Goal: Browse casually

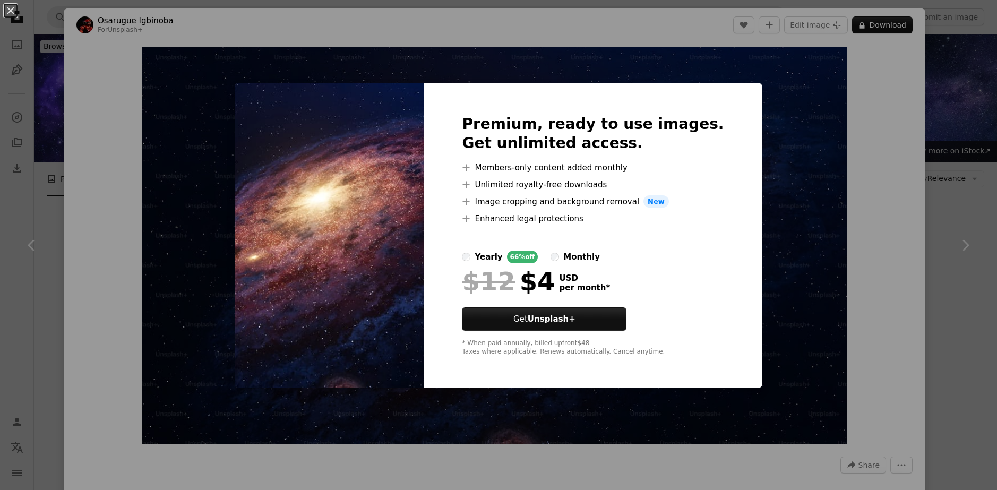
scroll to position [1593, 0]
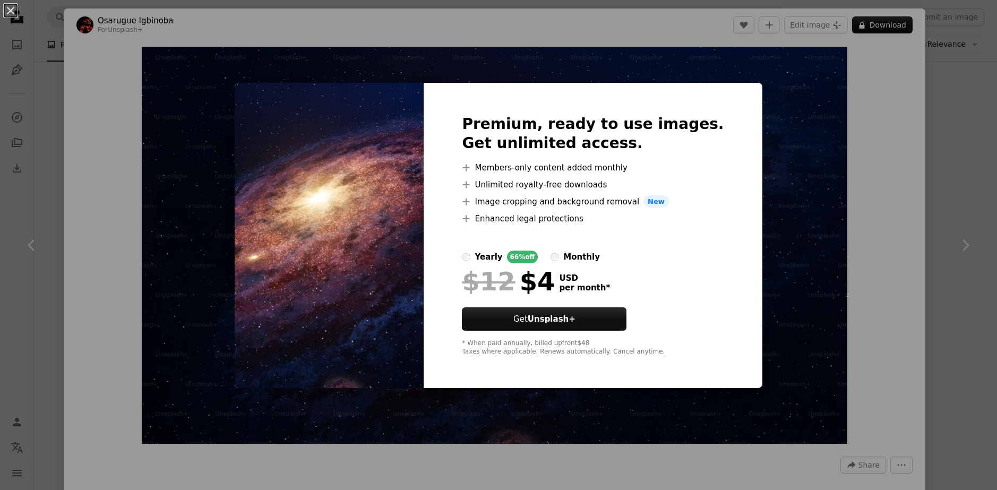
click at [844, 172] on div "An X shape Premium, ready to use images. Get unlimited access. A plus sign Memb…" at bounding box center [498, 245] width 997 height 490
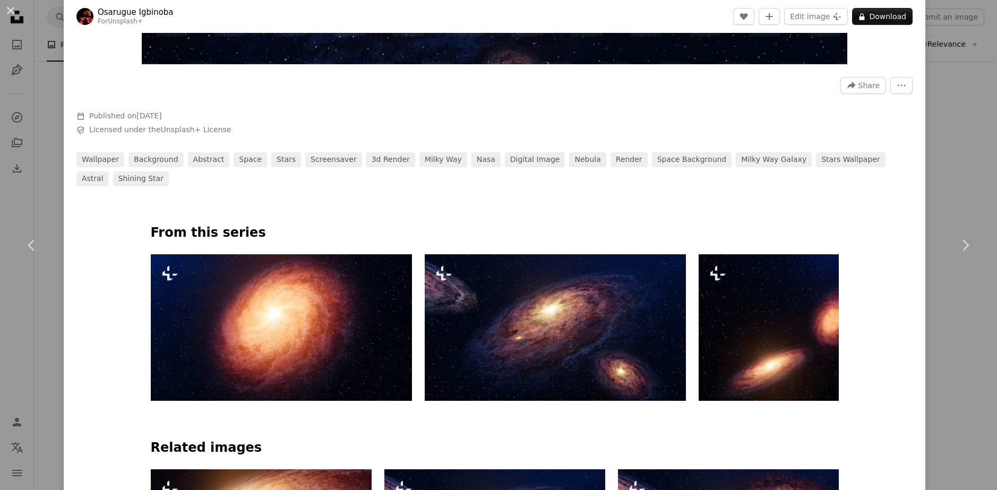
scroll to position [425, 0]
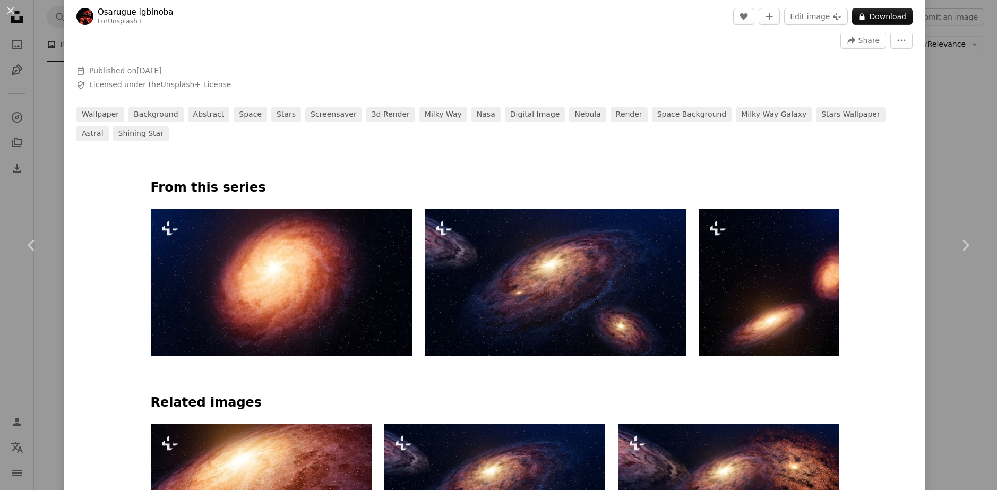
click at [285, 262] on img at bounding box center [281, 282] width 261 height 147
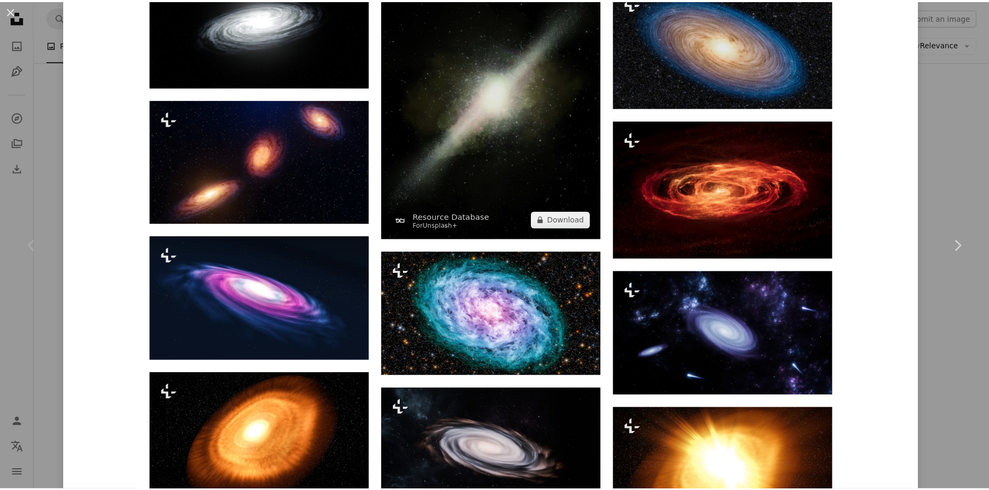
scroll to position [1168, 0]
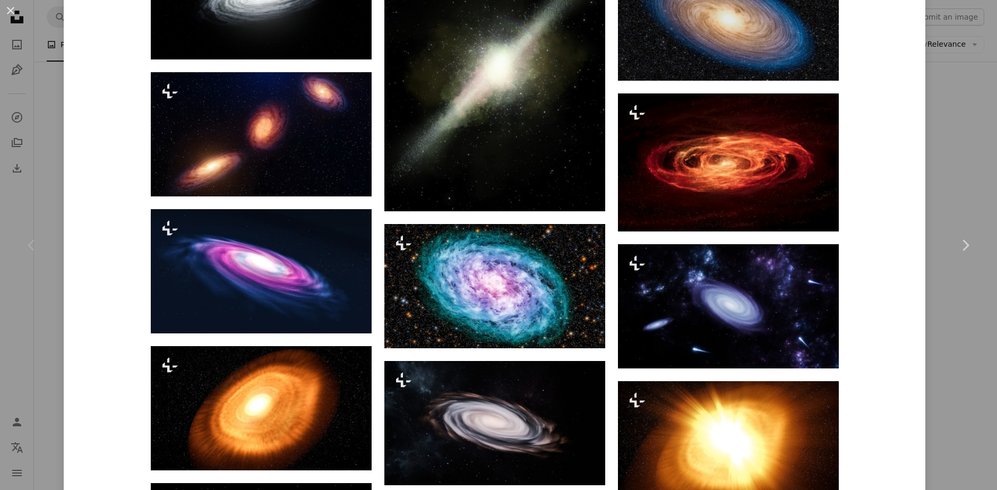
click at [57, 95] on div "An X shape Chevron left Chevron right [PERSON_NAME] For Unsplash+ A heart A plu…" at bounding box center [498, 245] width 997 height 490
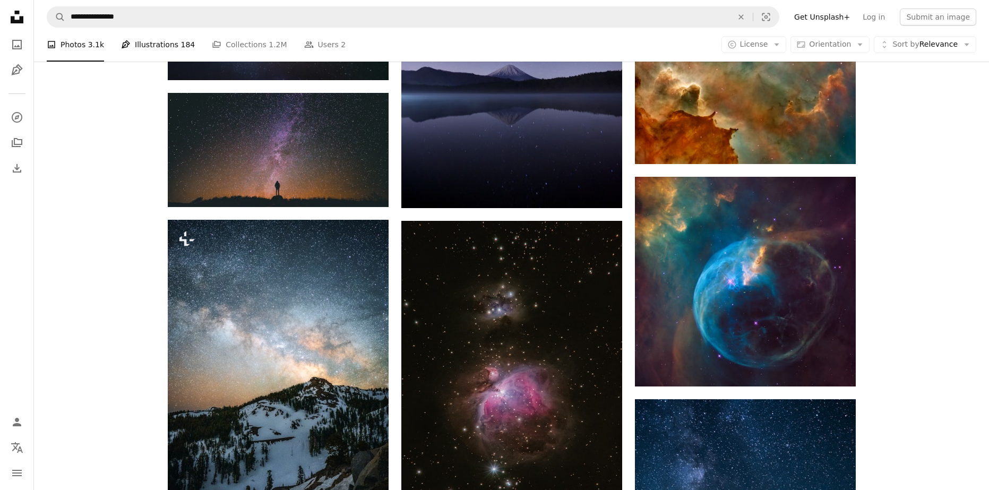
scroll to position [1115, 0]
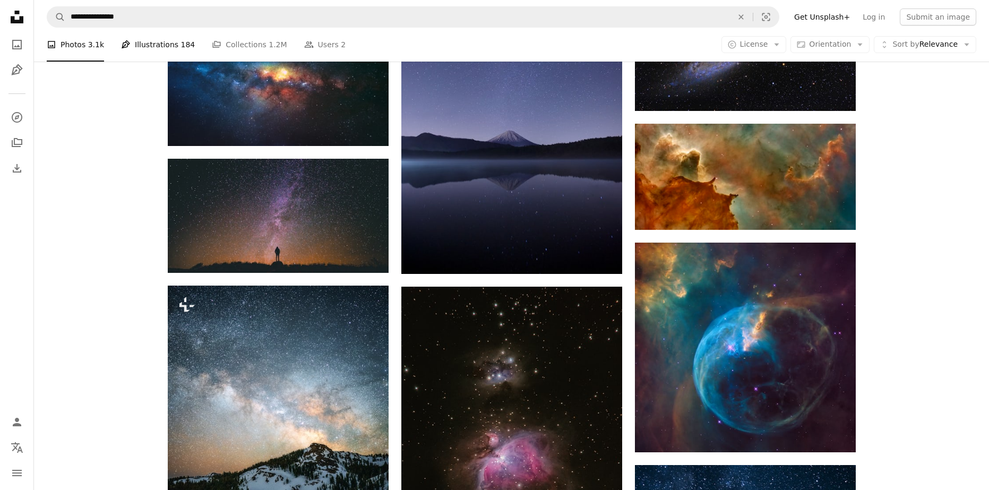
click at [160, 45] on link "Pen Tool Illustrations 184" at bounding box center [158, 45] width 74 height 34
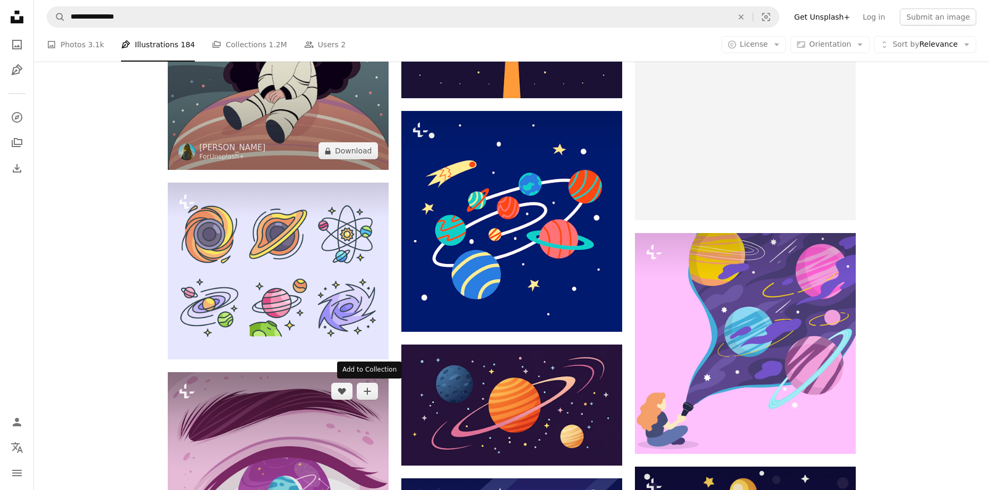
scroll to position [1168, 0]
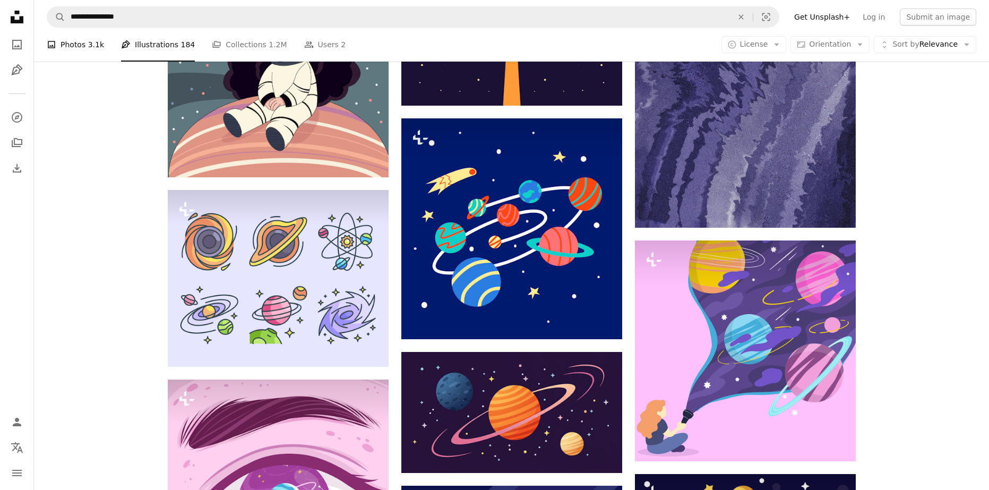
click at [79, 45] on link "A photo Photos 3.1k" at bounding box center [75, 45] width 57 height 34
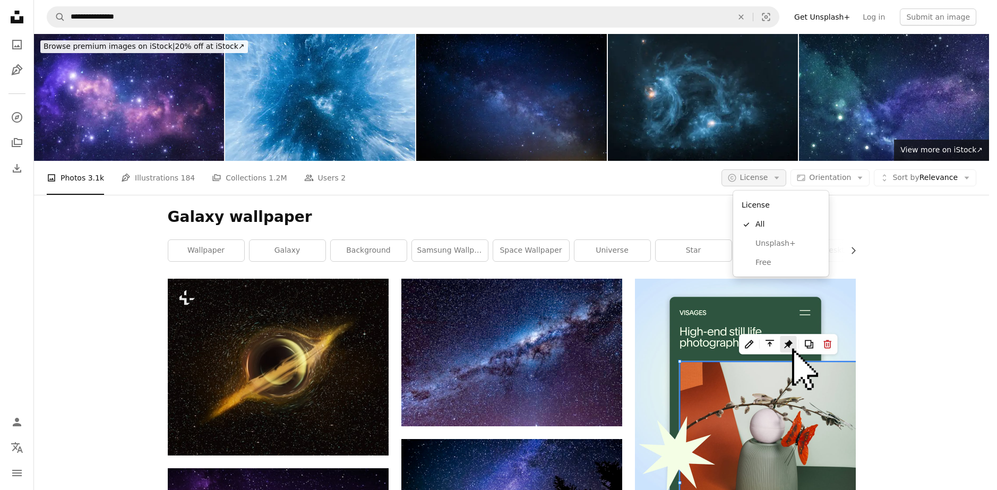
click at [768, 178] on span "License" at bounding box center [754, 177] width 28 height 8
click at [771, 262] on span "Free" at bounding box center [788, 263] width 65 height 11
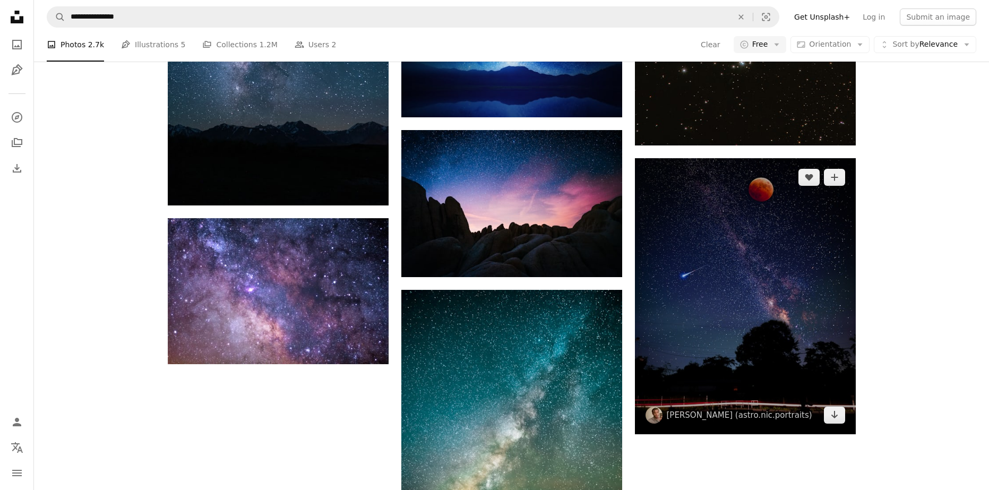
scroll to position [1328, 0]
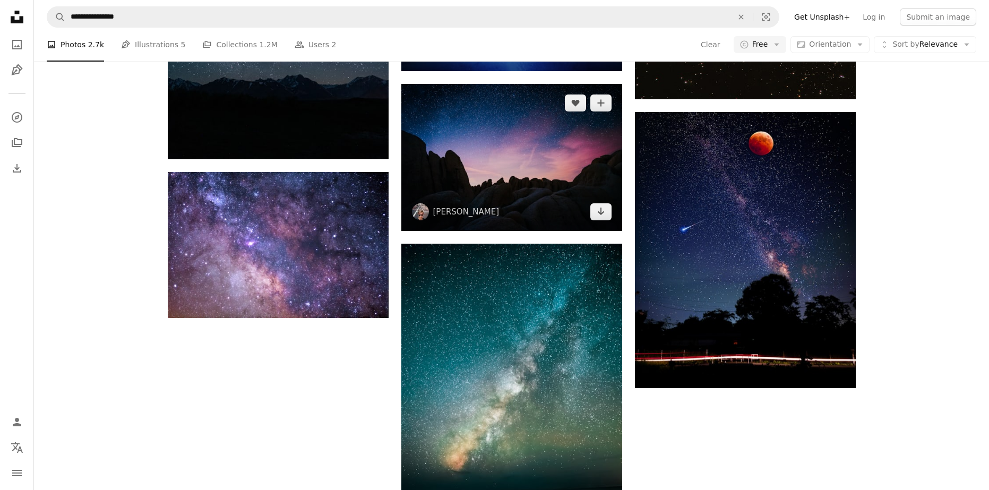
click at [526, 172] on img at bounding box center [511, 157] width 221 height 147
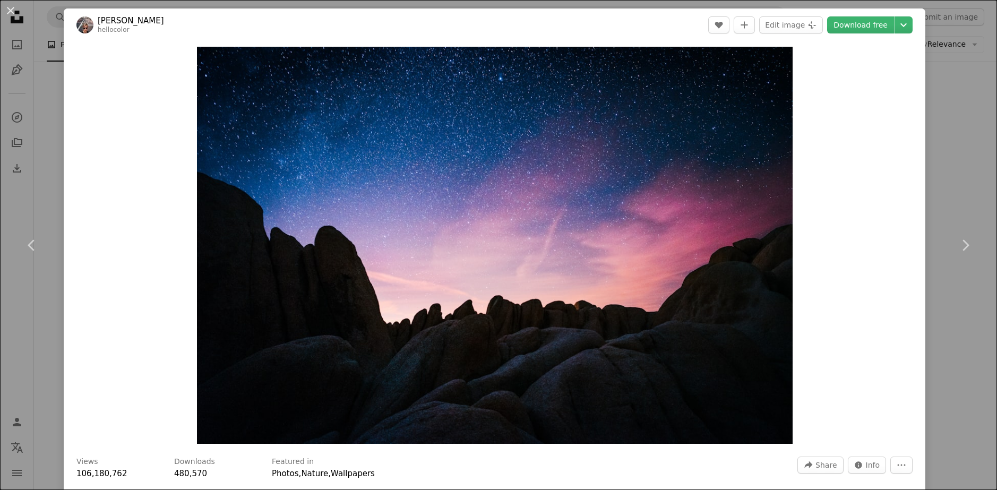
click at [938, 37] on div "An X shape Chevron left Chevron right [PERSON_NAME] hellocolor A heart A plus s…" at bounding box center [498, 245] width 997 height 490
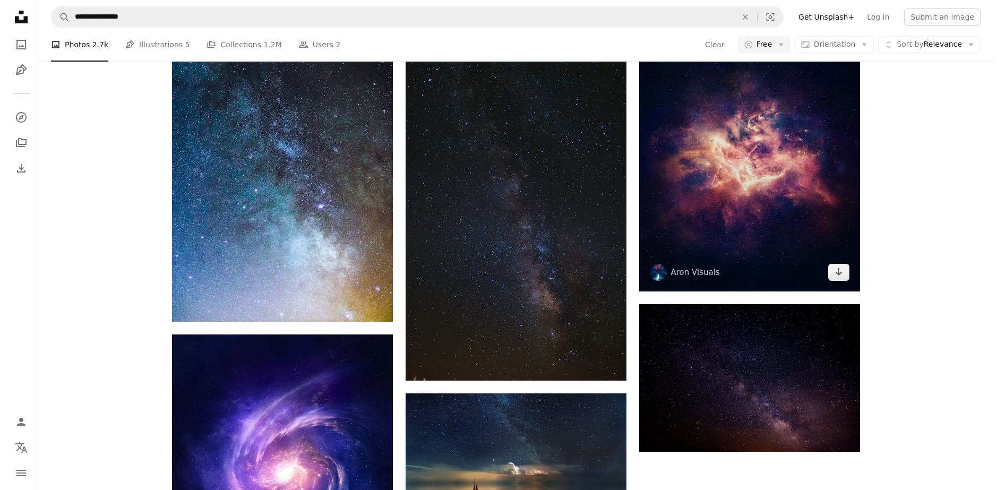
scroll to position [2868, 0]
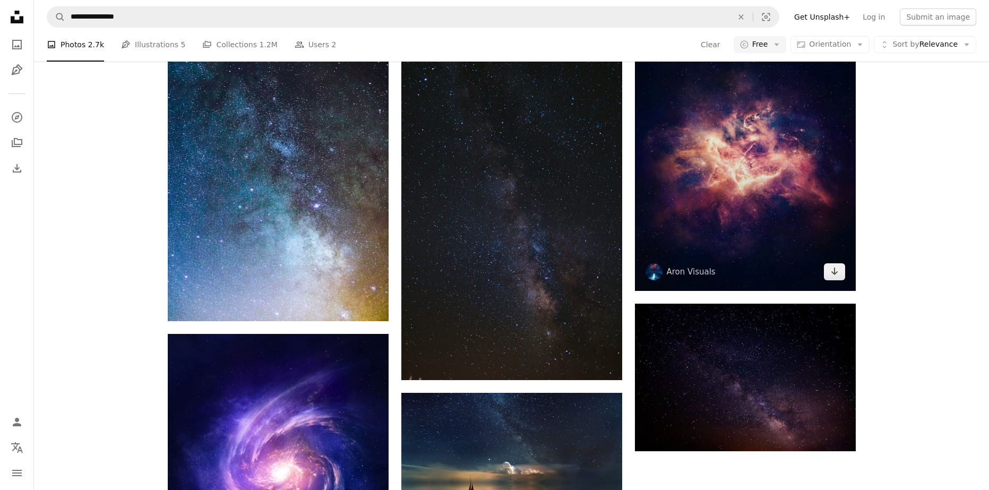
click at [764, 201] on img at bounding box center [745, 153] width 221 height 276
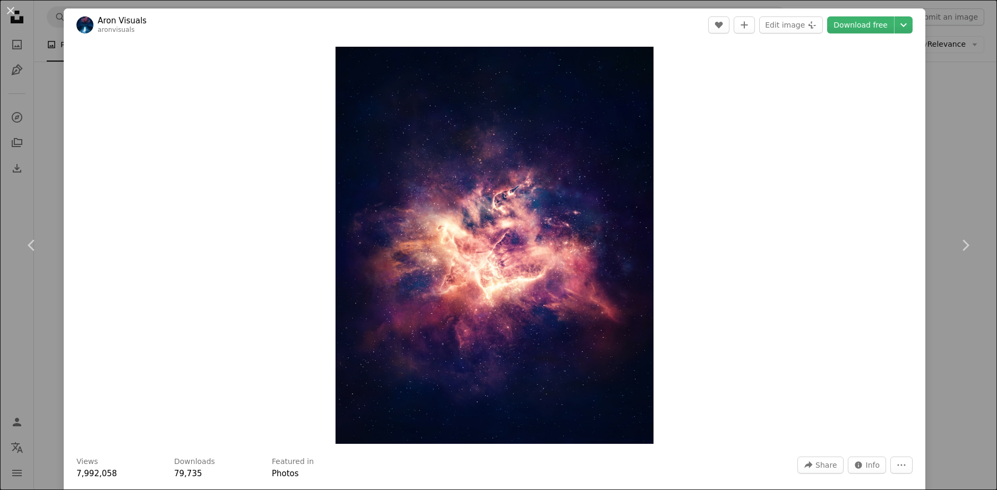
scroll to position [429, 0]
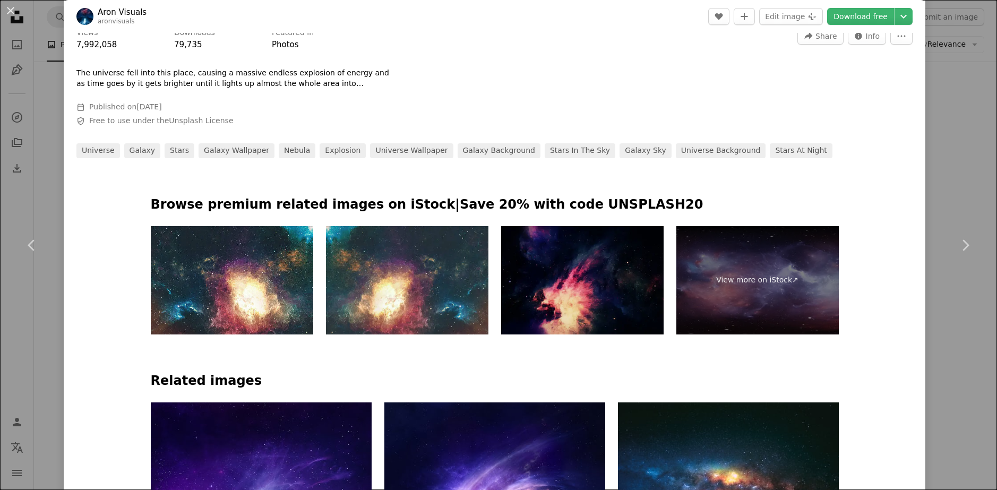
click at [583, 283] on img at bounding box center [582, 280] width 163 height 108
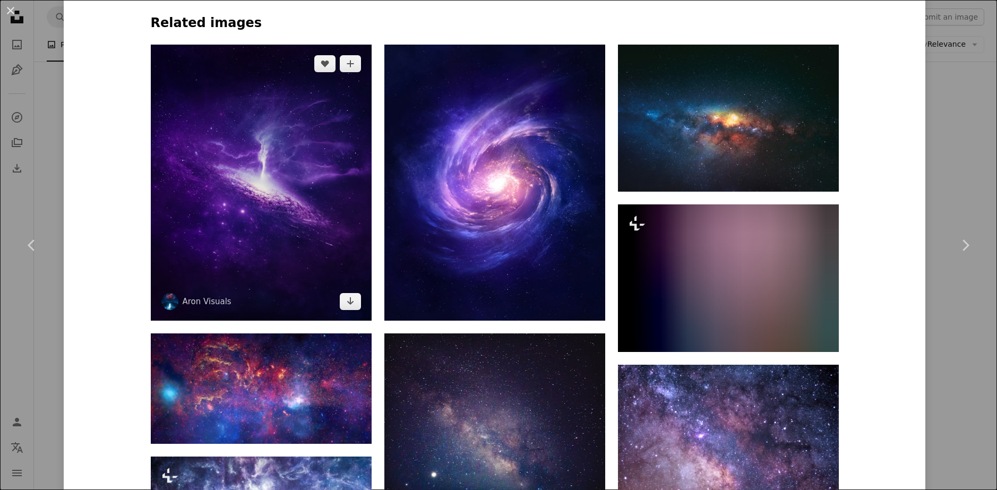
scroll to position [748, 0]
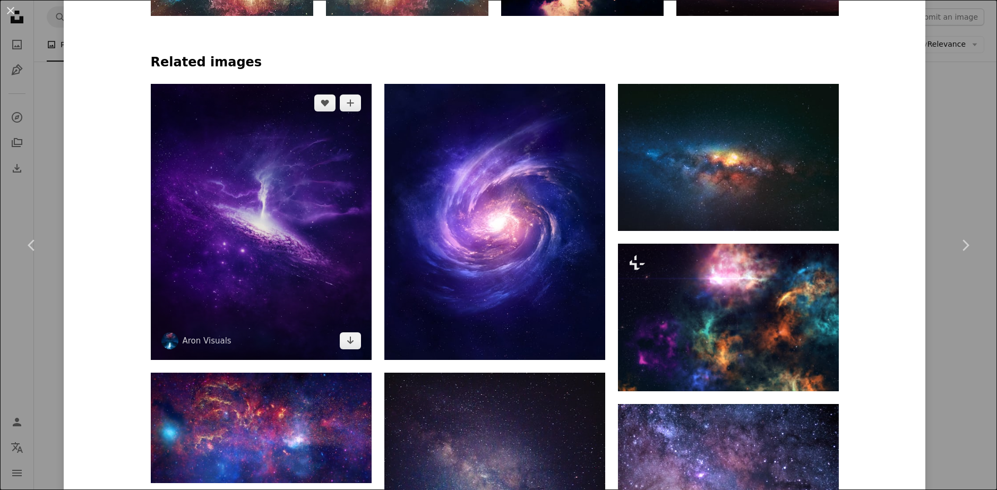
click at [302, 202] on img at bounding box center [261, 222] width 221 height 276
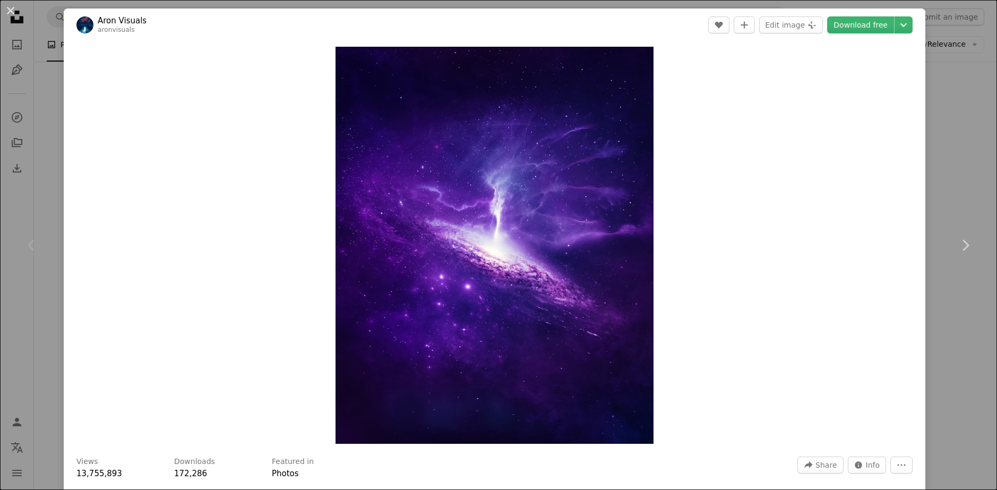
click at [952, 129] on div "An X shape Chevron left Chevron right [PERSON_NAME] Visuals aronvisuals A heart…" at bounding box center [498, 245] width 997 height 490
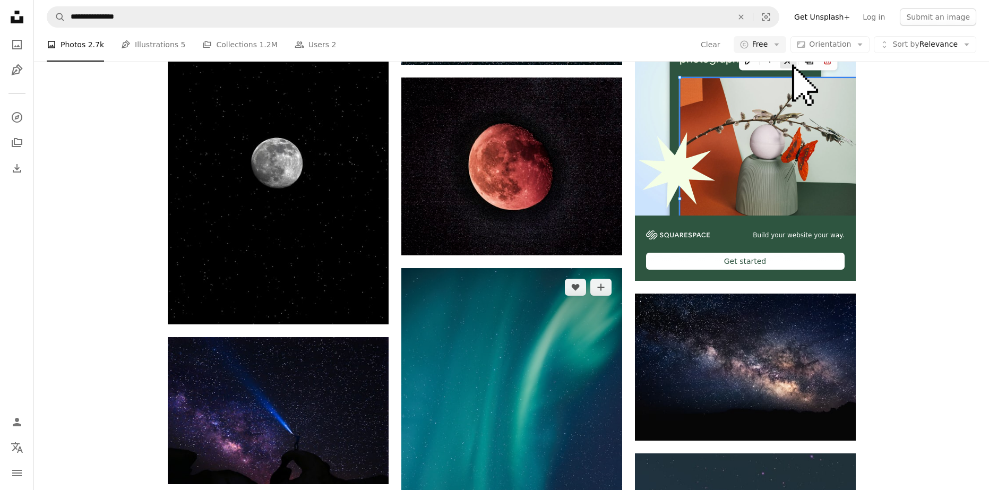
scroll to position [3664, 0]
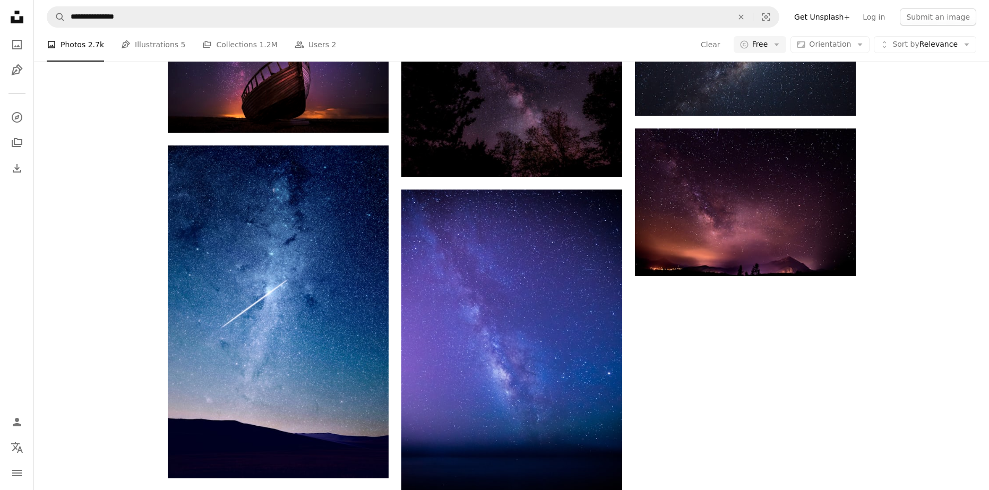
scroll to position [4461, 0]
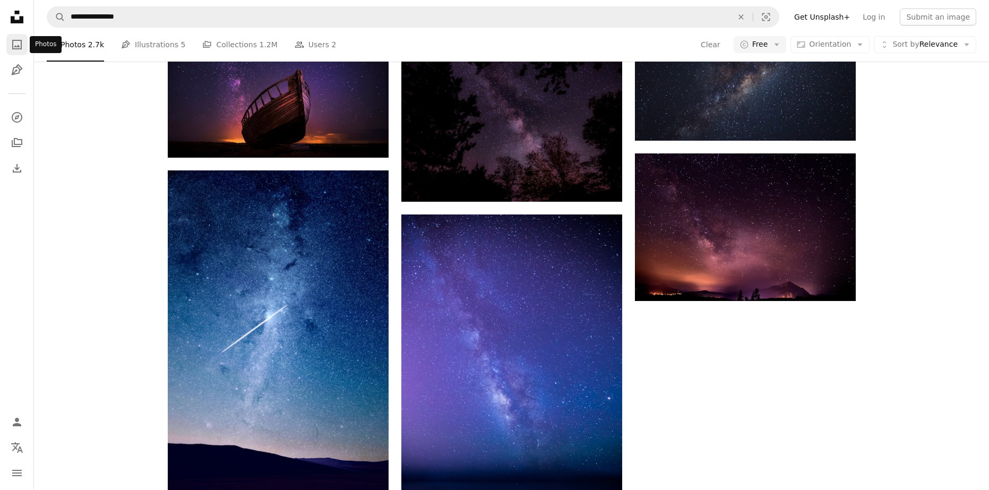
click at [23, 43] on icon "A photo" at bounding box center [17, 44] width 13 height 13
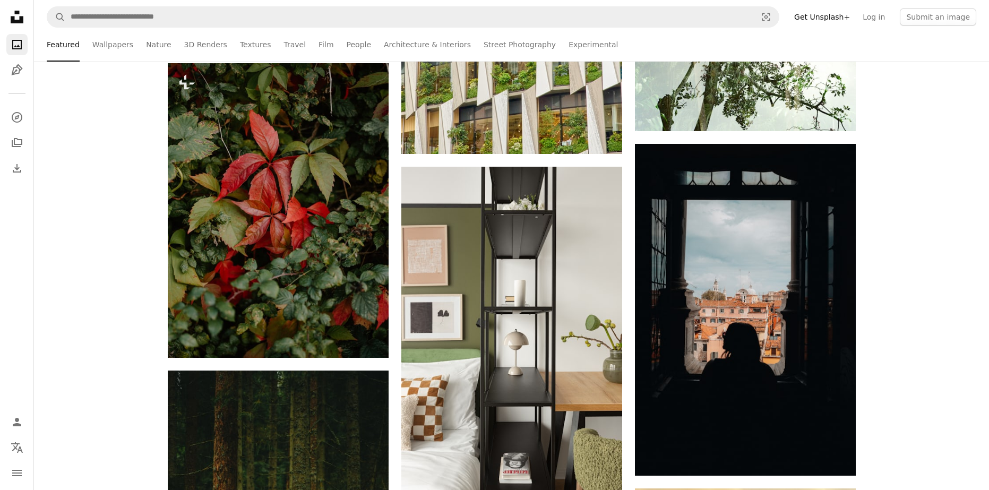
scroll to position [5151, 0]
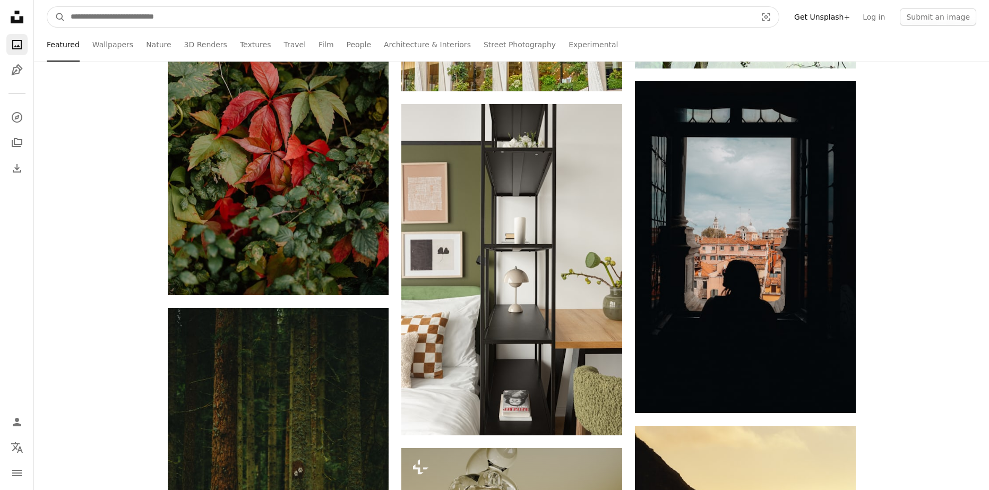
click at [232, 20] on input "Find visuals sitewide" at bounding box center [409, 17] width 688 height 20
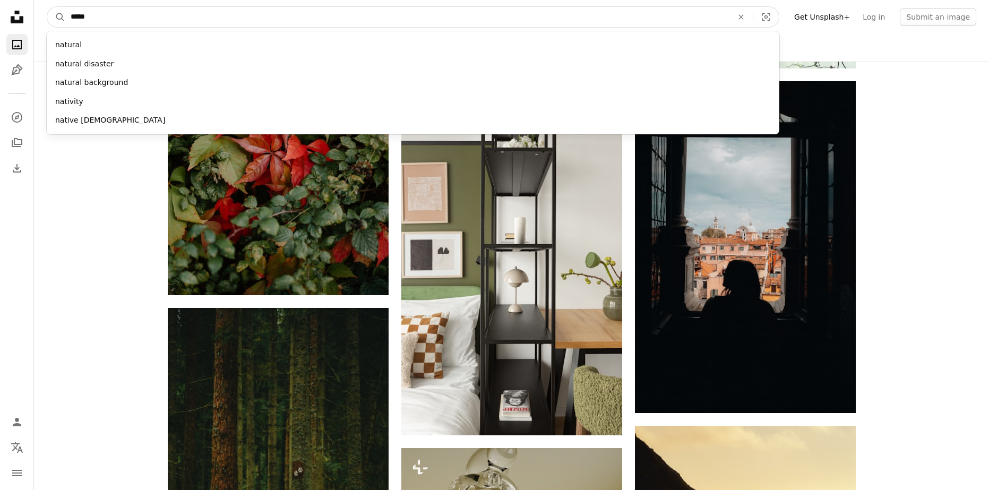
type input "******"
click button "A magnifying glass" at bounding box center [56, 17] width 18 height 20
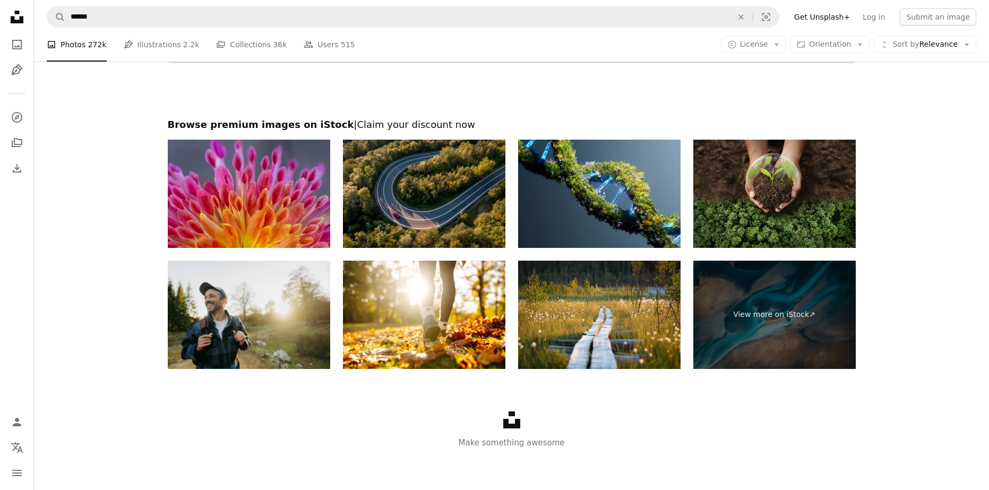
scroll to position [2241, 0]
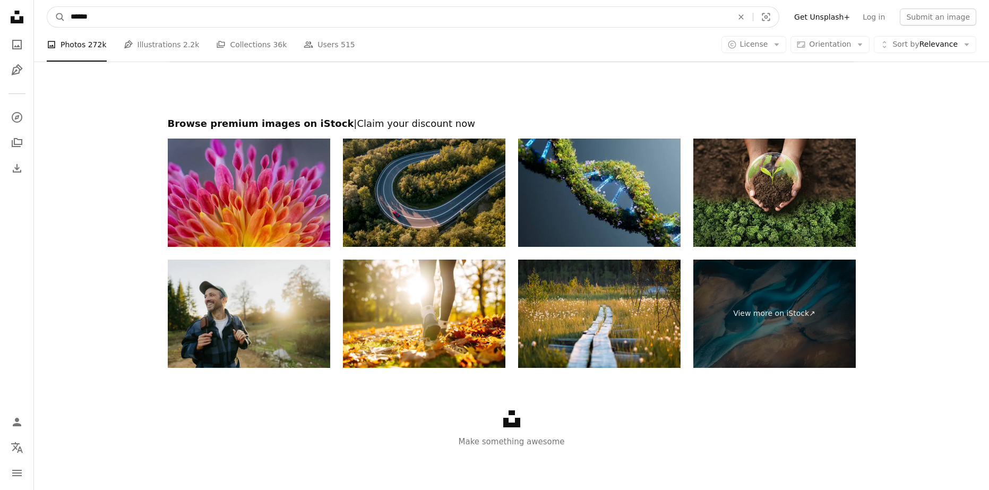
drag, startPoint x: 98, startPoint y: 16, endPoint x: -61, endPoint y: 13, distance: 158.3
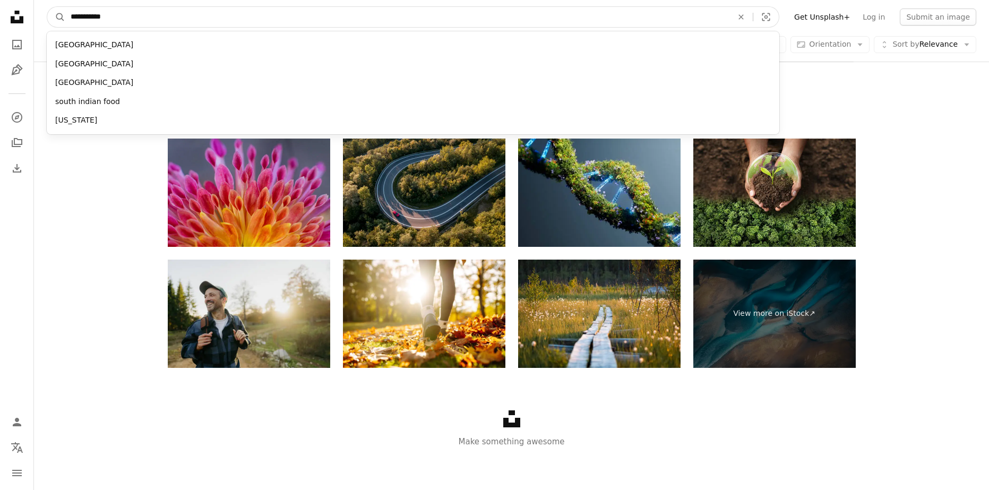
type input "**********"
click button "A magnifying glass" at bounding box center [56, 17] width 18 height 20
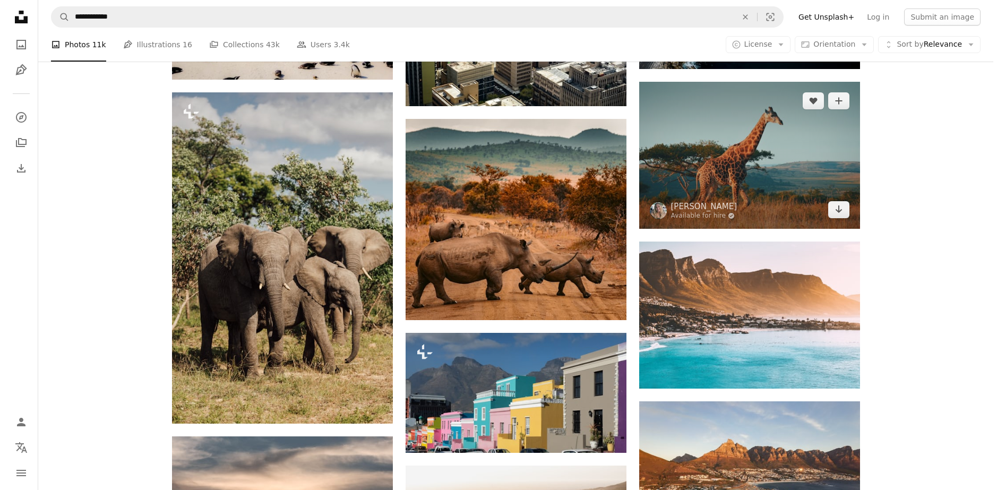
scroll to position [797, 0]
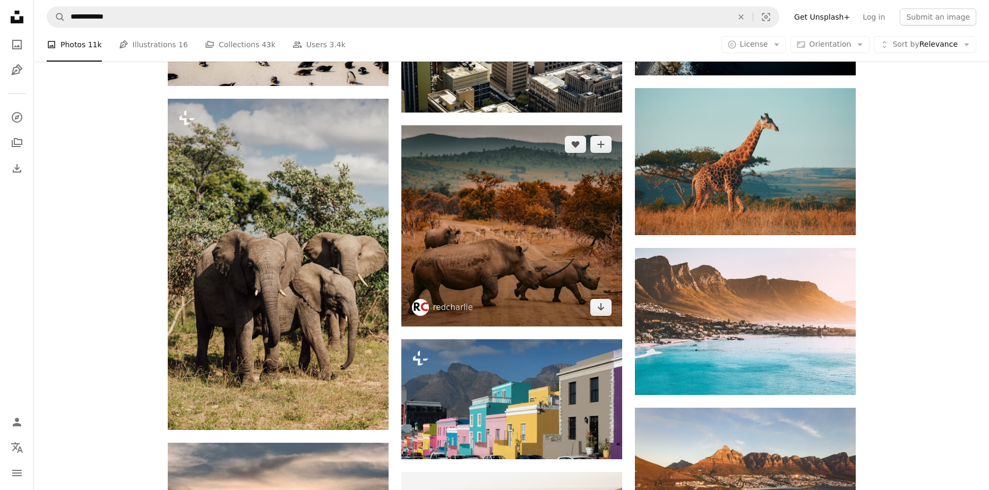
click at [535, 219] on img at bounding box center [511, 225] width 221 height 201
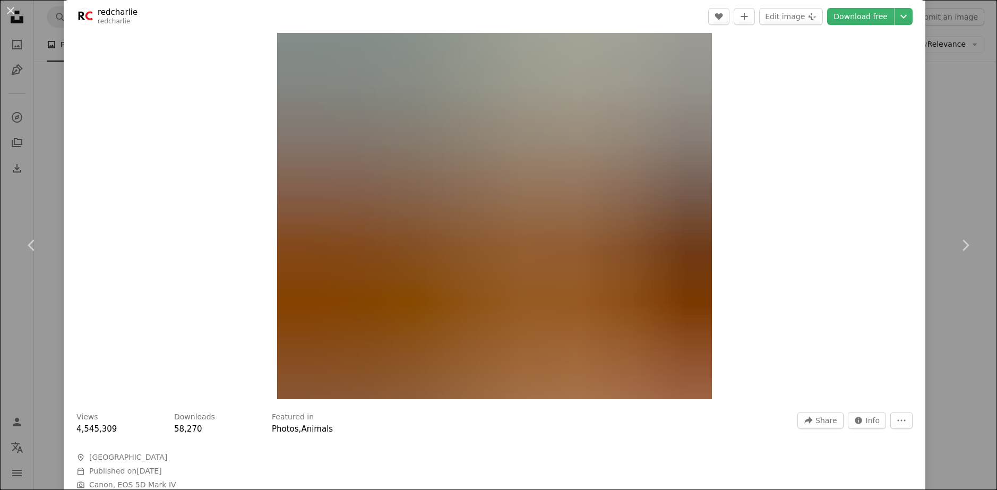
scroll to position [53, 0]
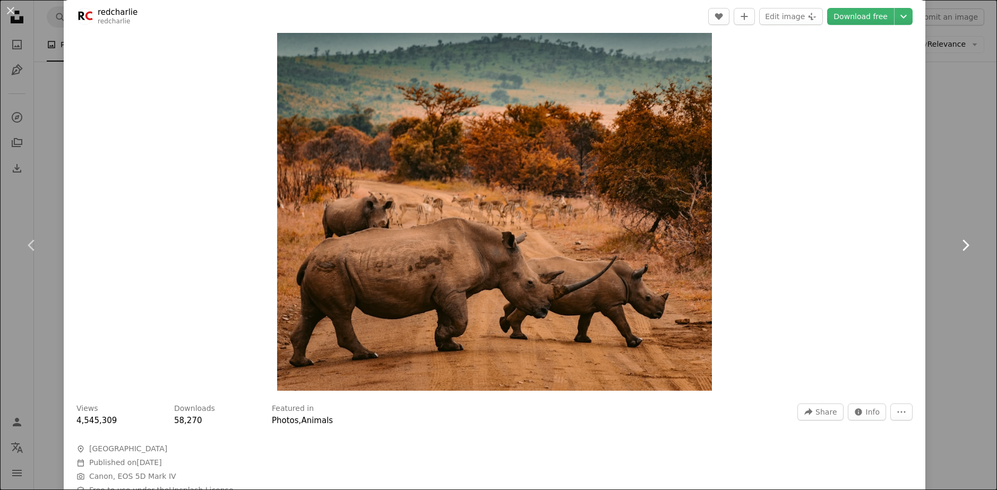
click at [945, 229] on link "Chevron right" at bounding box center [966, 245] width 64 height 102
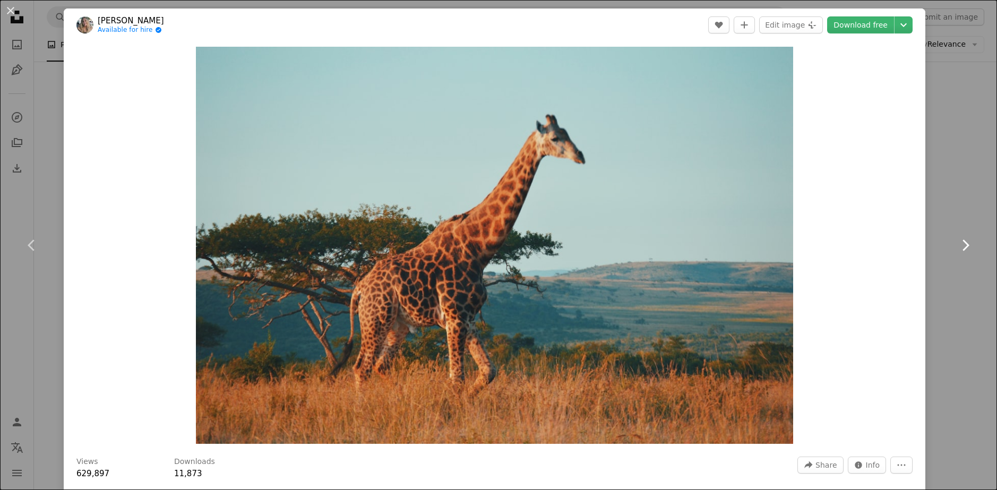
click at [963, 245] on icon at bounding box center [966, 245] width 7 height 11
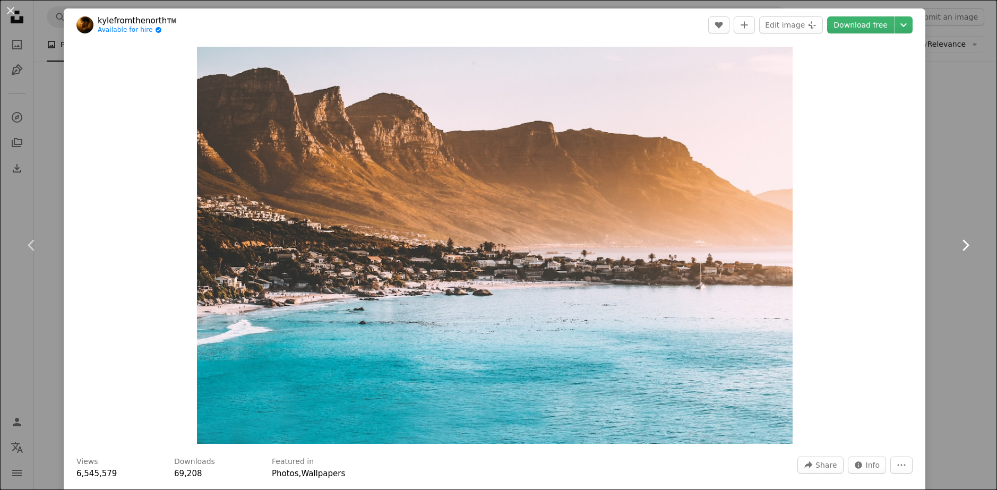
click at [963, 245] on icon at bounding box center [966, 245] width 7 height 11
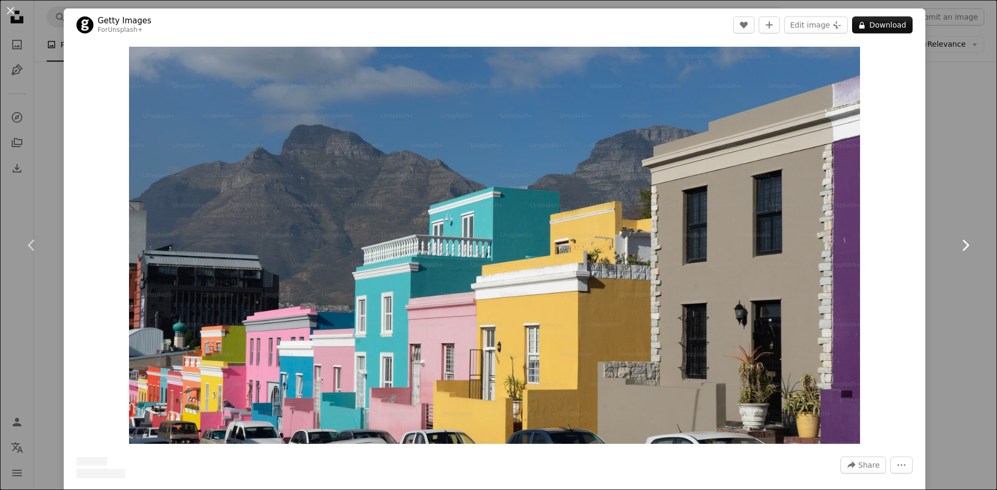
click at [963, 245] on icon at bounding box center [966, 245] width 7 height 11
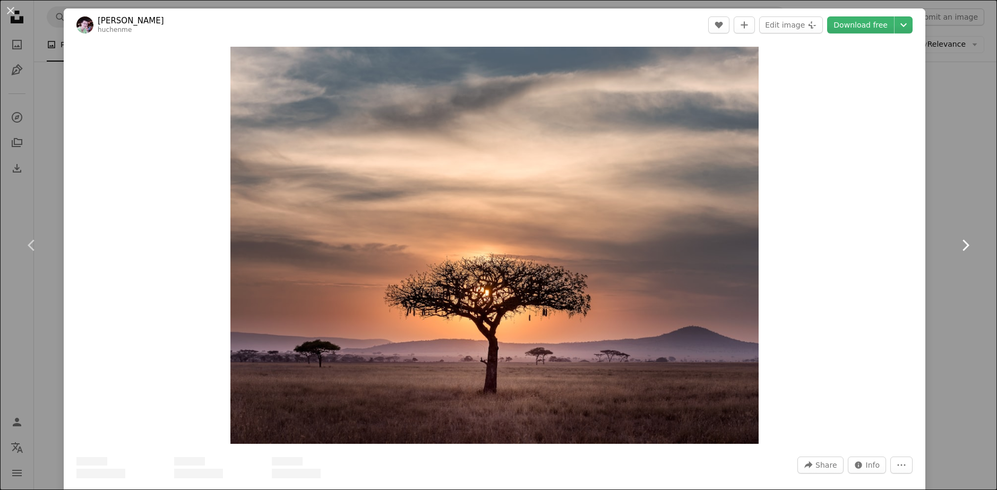
click at [963, 245] on icon at bounding box center [966, 245] width 7 height 11
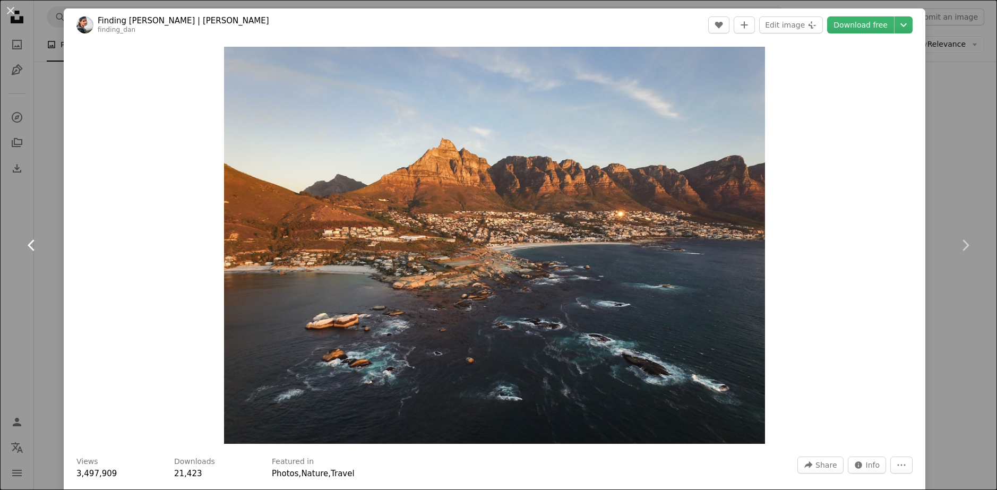
click at [33, 243] on icon "Chevron left" at bounding box center [31, 245] width 17 height 17
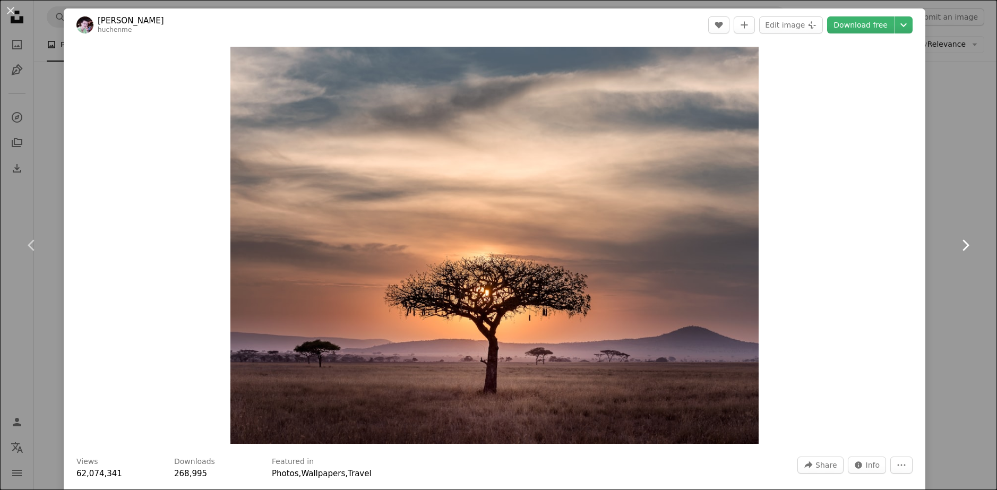
drag, startPoint x: 961, startPoint y: 237, endPoint x: 956, endPoint y: 242, distance: 6.8
click at [961, 237] on icon "Chevron right" at bounding box center [965, 245] width 17 height 17
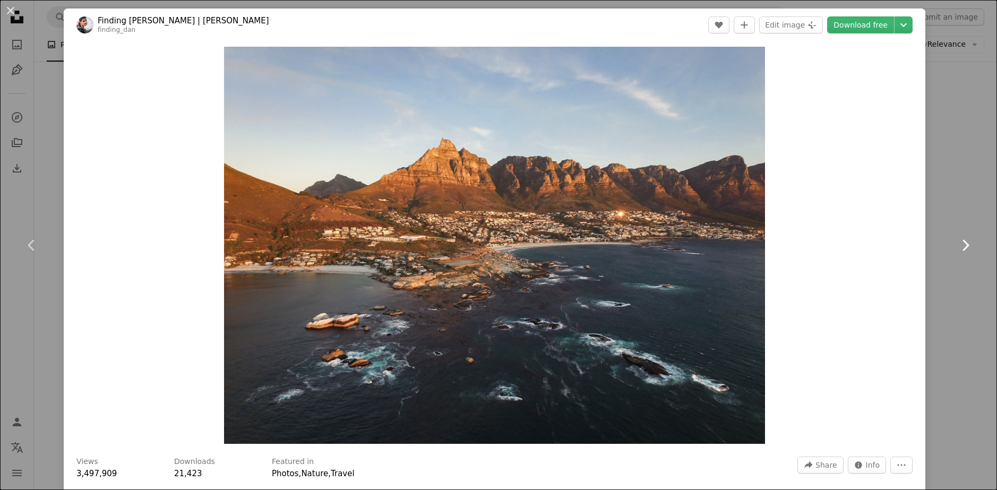
click at [957, 242] on icon "Chevron right" at bounding box center [965, 245] width 17 height 17
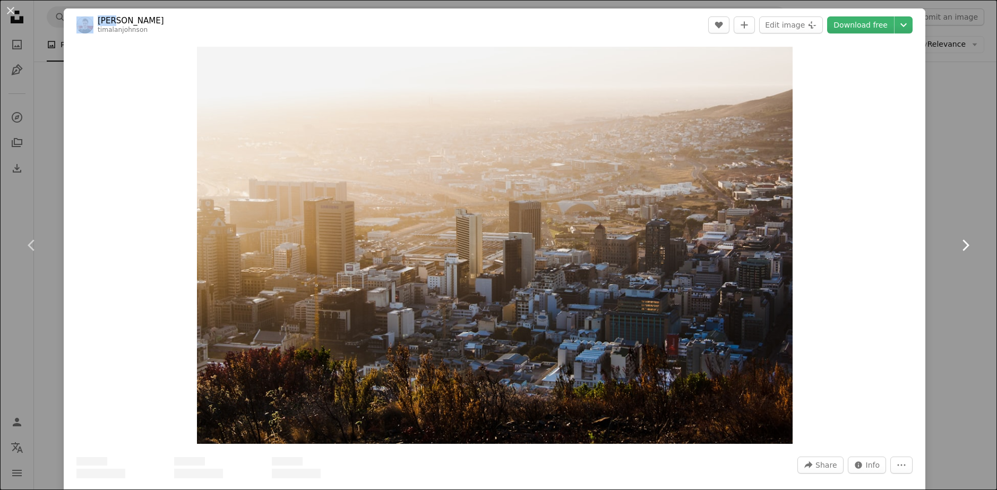
click at [957, 242] on icon "Chevron right" at bounding box center [965, 245] width 17 height 17
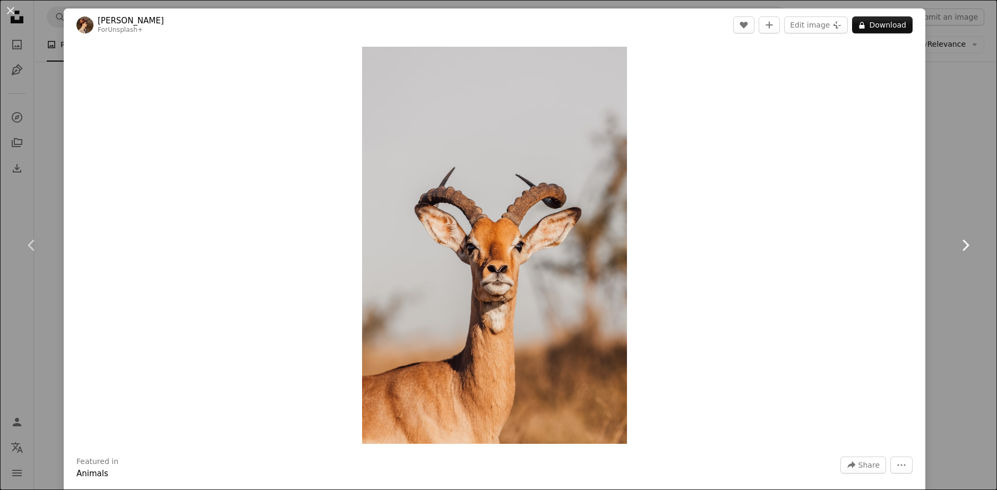
click at [963, 242] on icon at bounding box center [966, 245] width 7 height 11
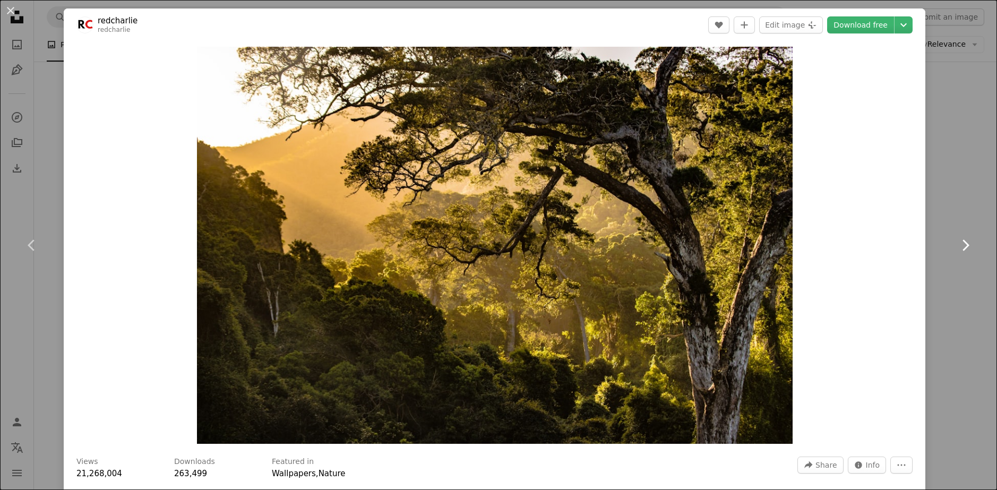
click at [963, 242] on icon at bounding box center [966, 245] width 7 height 11
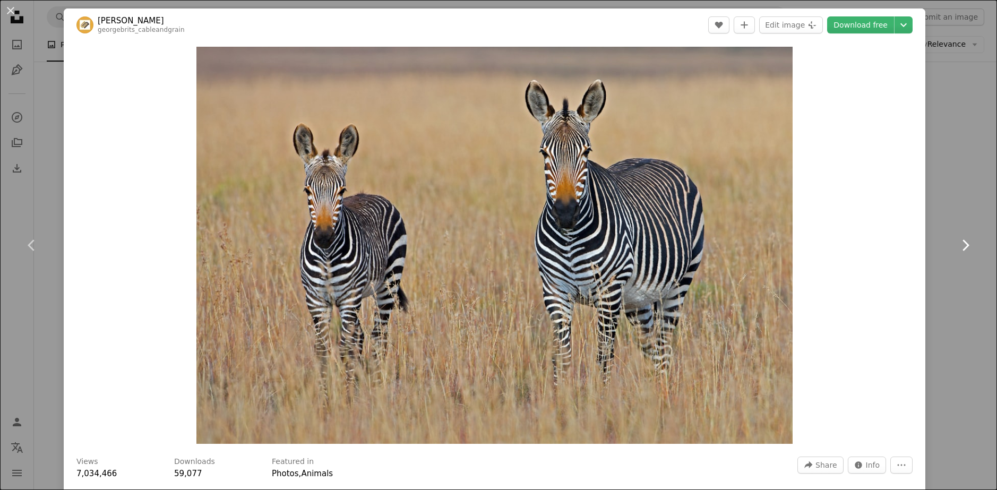
click at [963, 242] on icon at bounding box center [966, 245] width 7 height 11
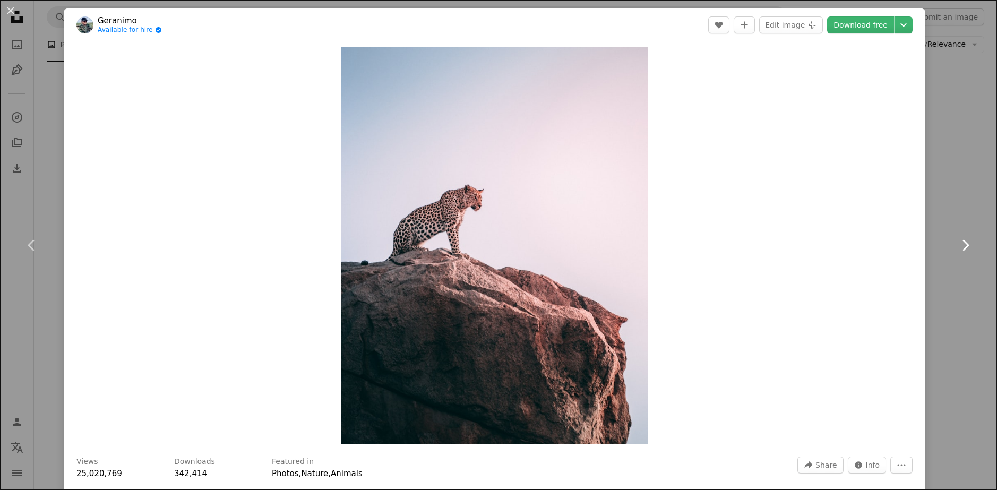
click at [963, 242] on icon at bounding box center [966, 245] width 7 height 11
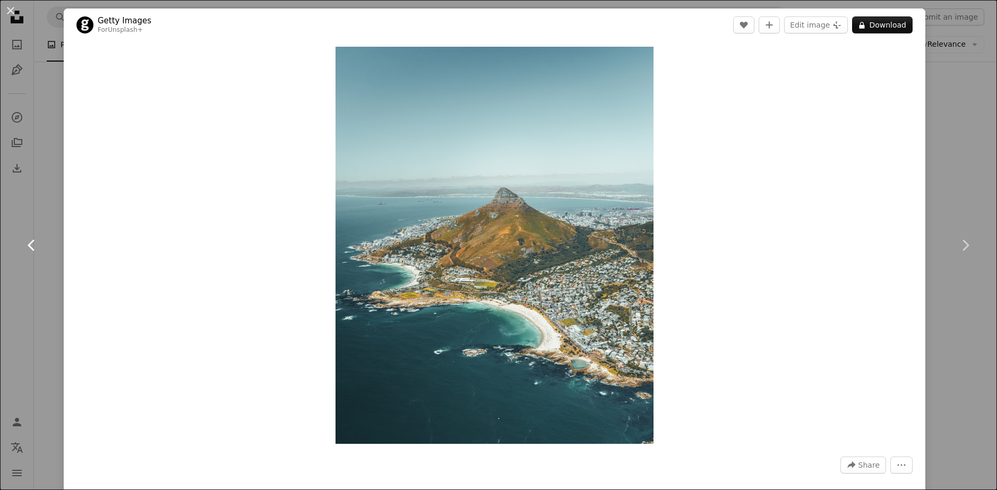
click at [21, 245] on link "Chevron left" at bounding box center [32, 245] width 64 height 102
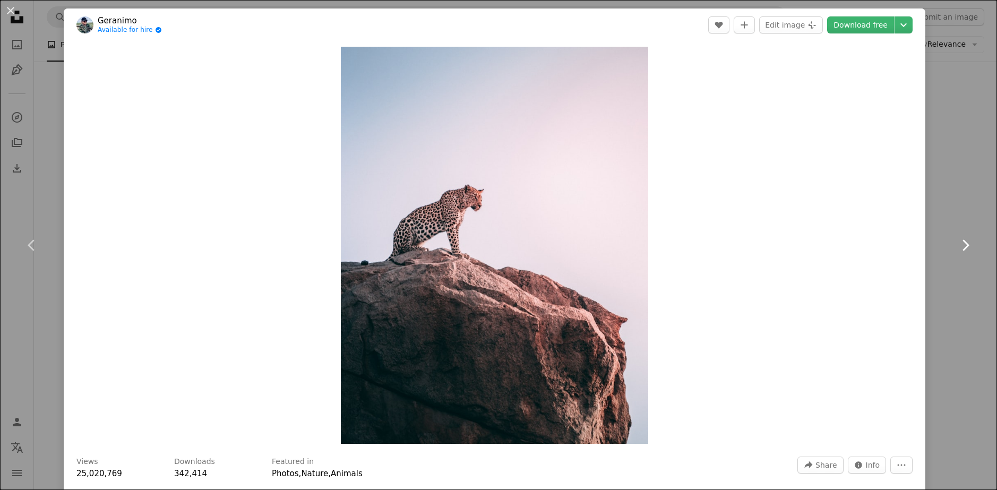
click at [961, 241] on icon "Chevron right" at bounding box center [965, 245] width 17 height 17
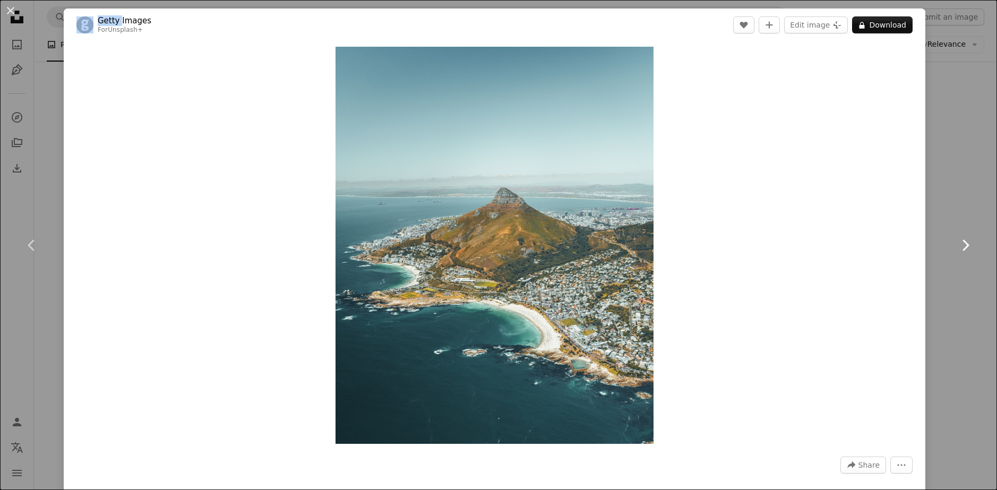
click at [961, 241] on icon "Chevron right" at bounding box center [965, 245] width 17 height 17
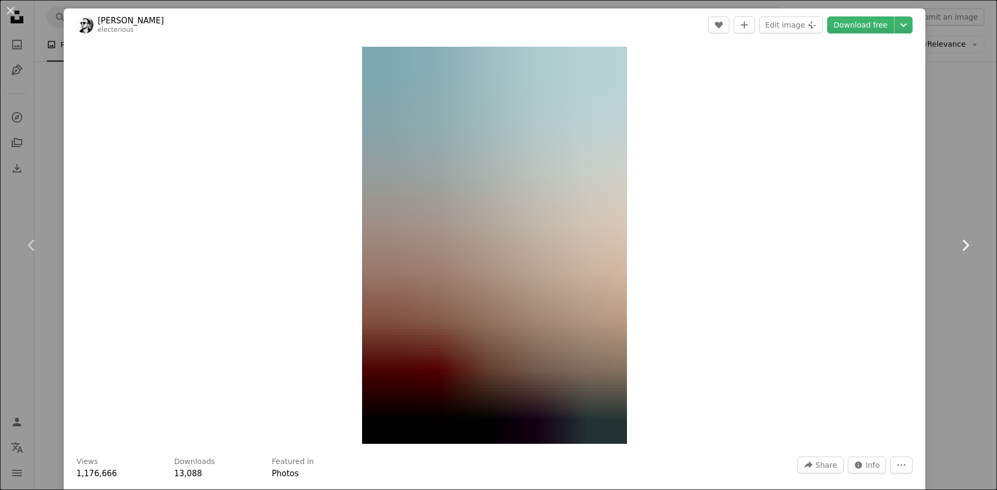
click at [961, 241] on icon "Chevron right" at bounding box center [965, 245] width 17 height 17
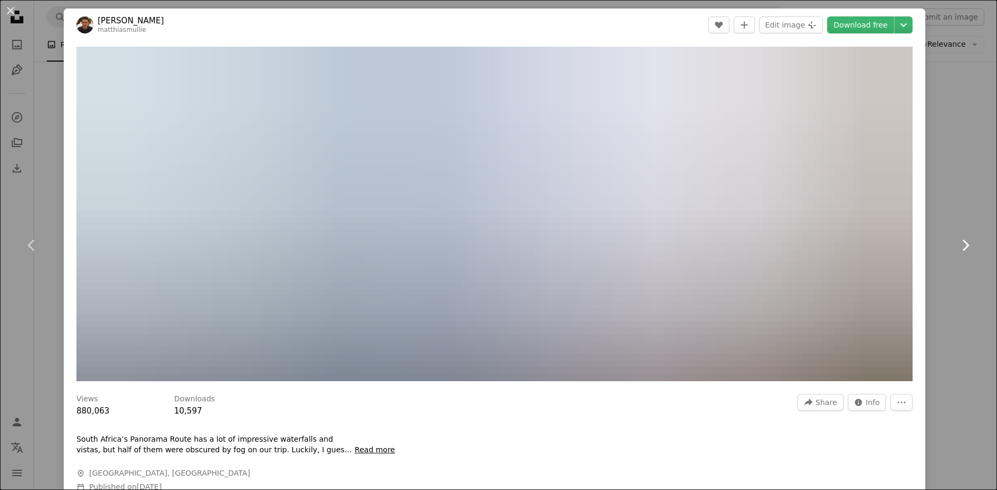
click at [961, 241] on icon "Chevron right" at bounding box center [965, 245] width 17 height 17
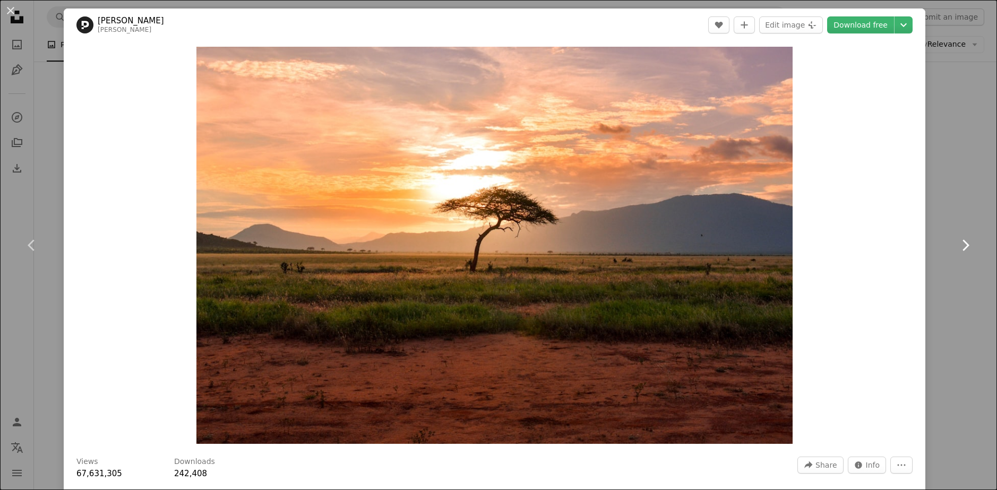
click at [957, 238] on icon "Chevron right" at bounding box center [965, 245] width 17 height 17
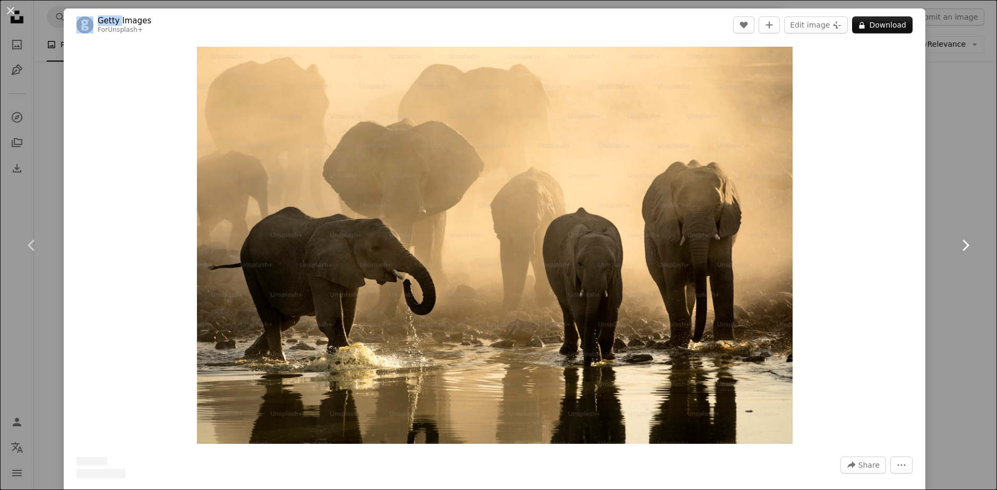
click at [957, 238] on icon "Chevron right" at bounding box center [965, 245] width 17 height 17
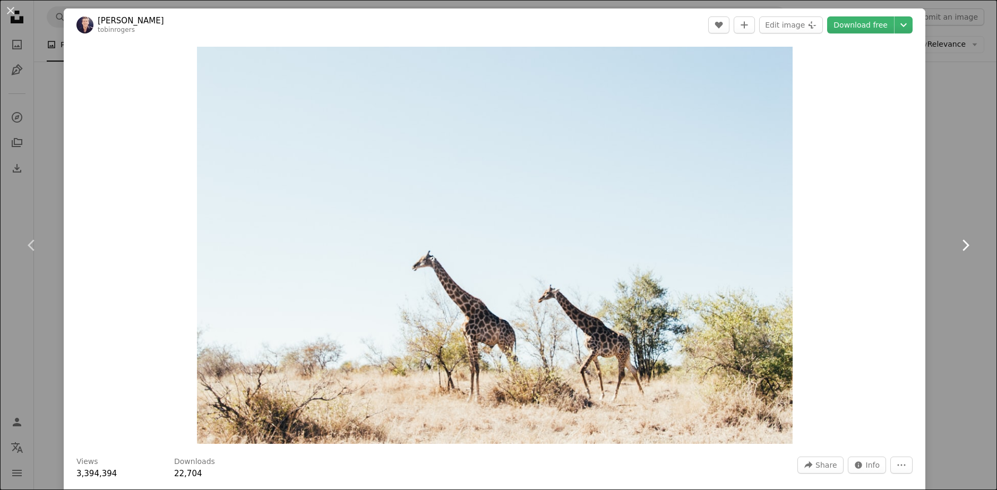
click at [957, 238] on icon "Chevron right" at bounding box center [965, 245] width 17 height 17
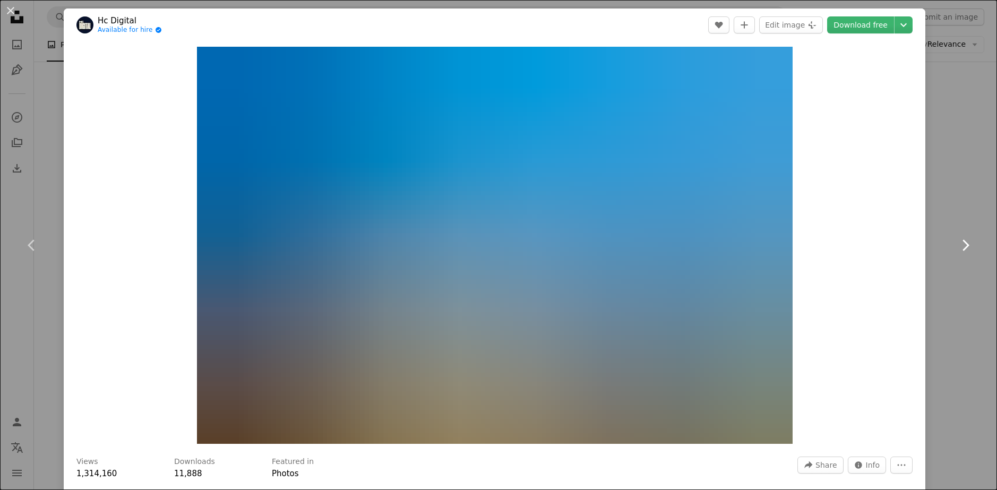
click at [957, 237] on icon "Chevron right" at bounding box center [965, 245] width 17 height 17
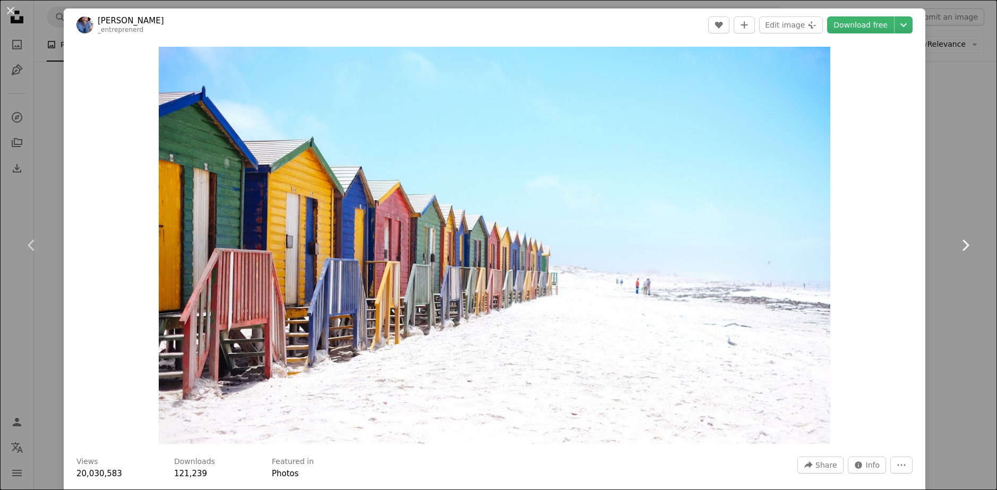
click at [957, 237] on icon "Chevron right" at bounding box center [965, 245] width 17 height 17
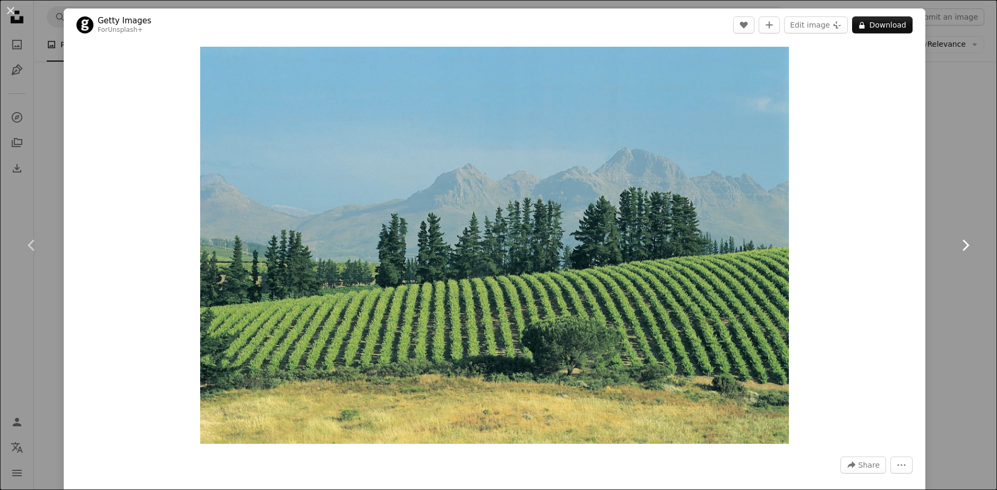
click at [957, 237] on icon "Chevron right" at bounding box center [965, 245] width 17 height 17
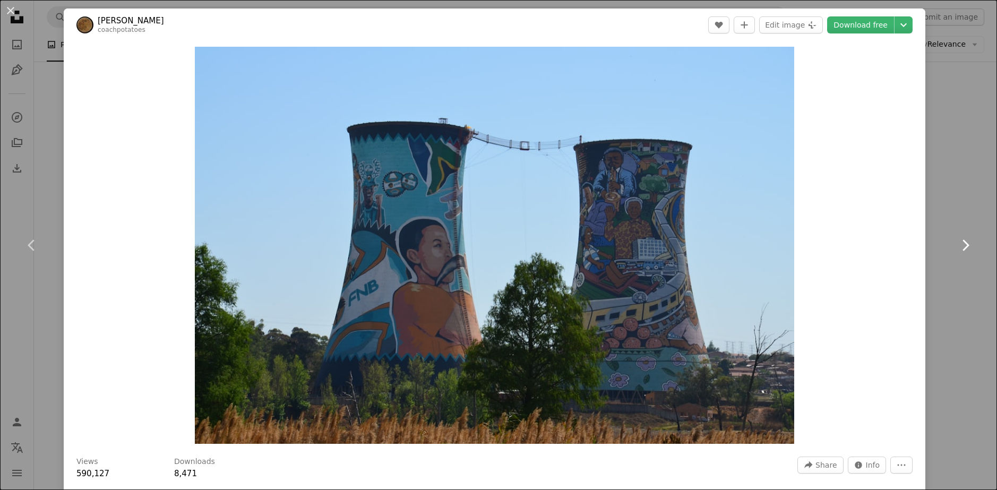
click at [957, 237] on icon "Chevron right" at bounding box center [965, 245] width 17 height 17
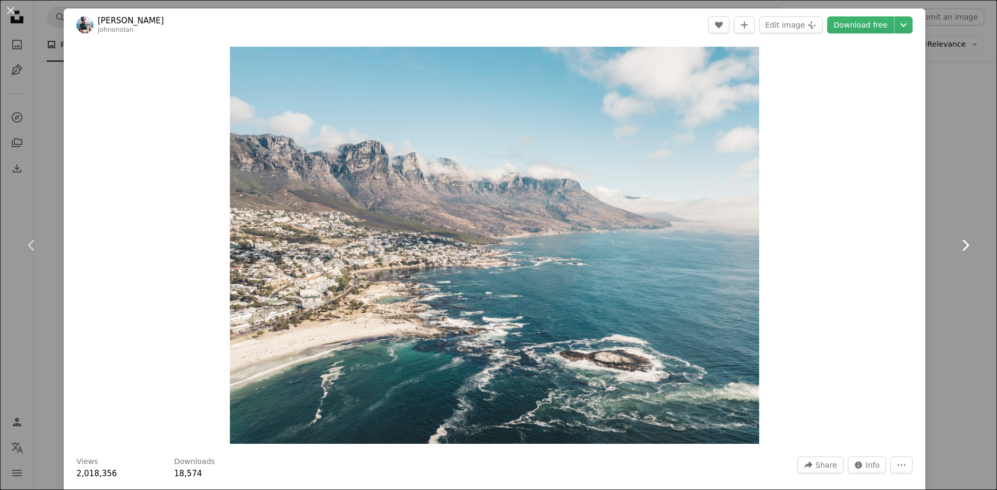
click at [957, 237] on icon "Chevron right" at bounding box center [965, 245] width 17 height 17
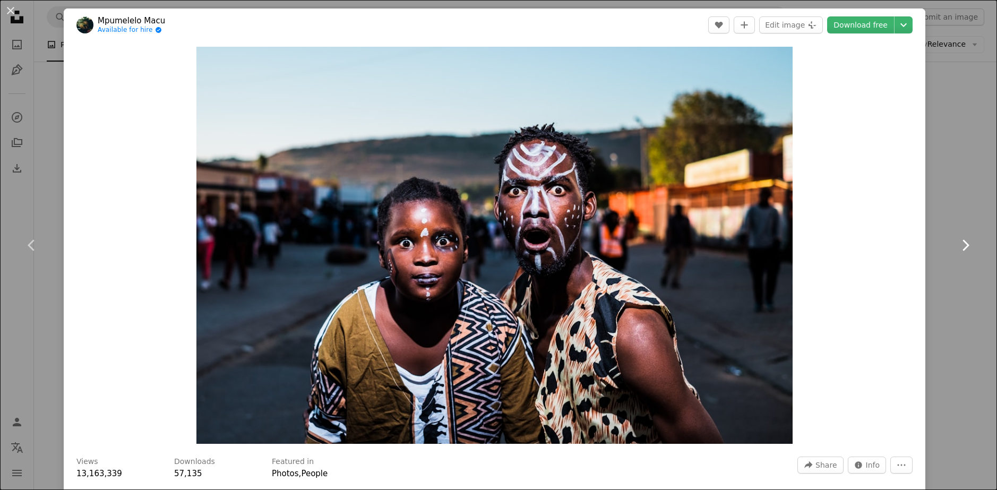
click at [957, 237] on icon "Chevron right" at bounding box center [965, 245] width 17 height 17
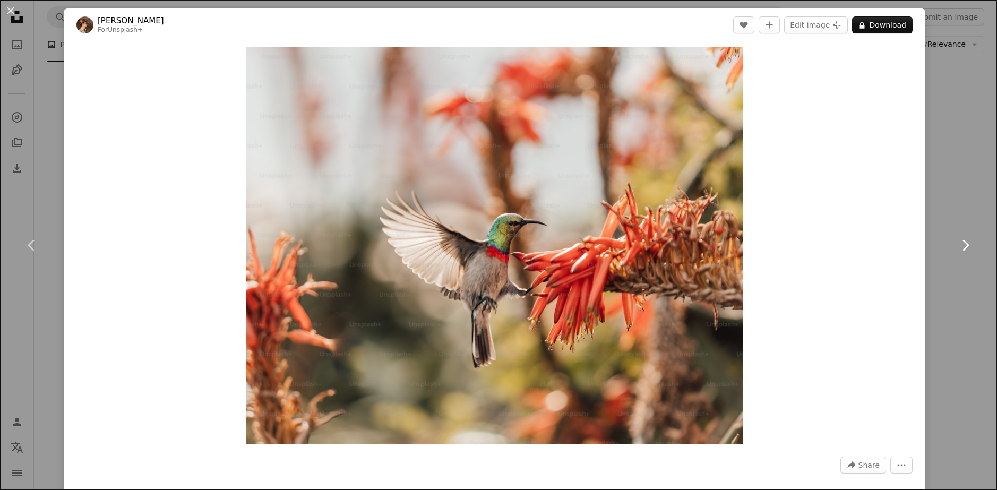
click at [957, 237] on icon "Chevron right" at bounding box center [965, 245] width 17 height 17
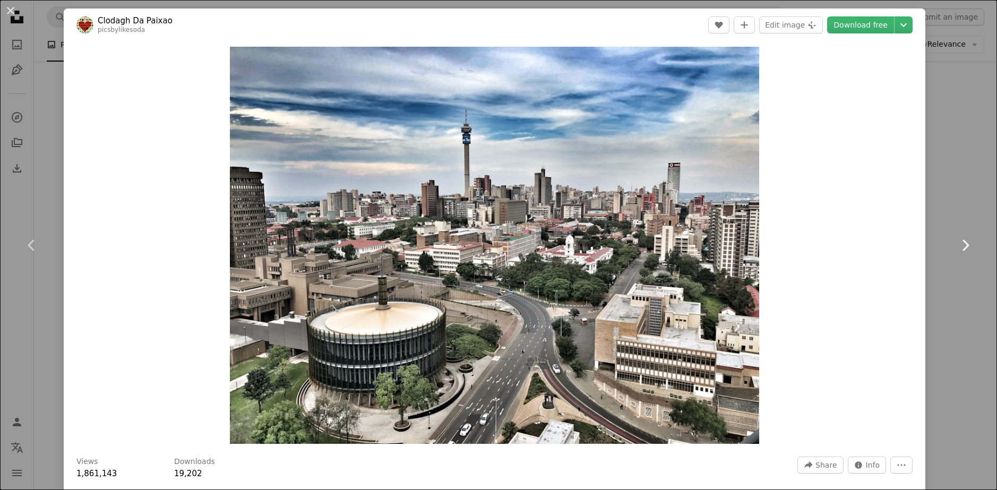
click at [957, 237] on icon "Chevron right" at bounding box center [965, 245] width 17 height 17
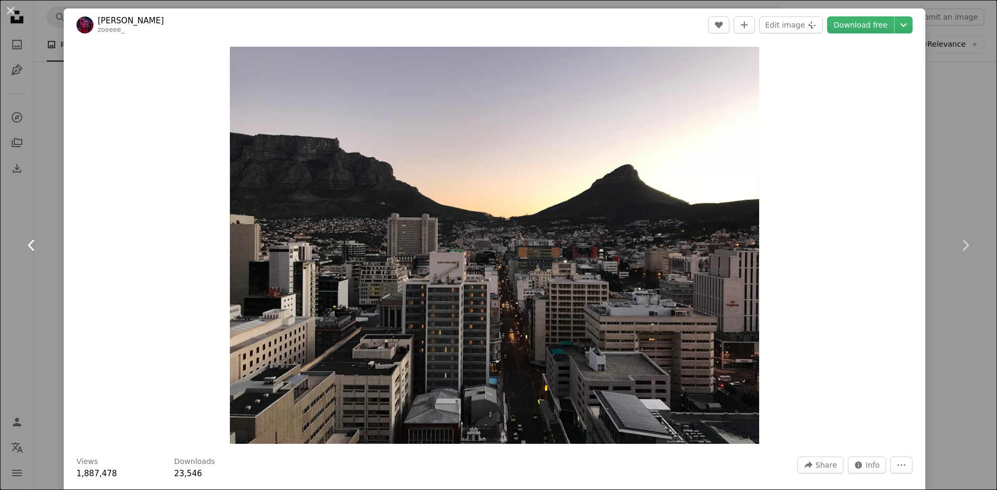
click at [27, 250] on icon "Chevron left" at bounding box center [31, 245] width 17 height 17
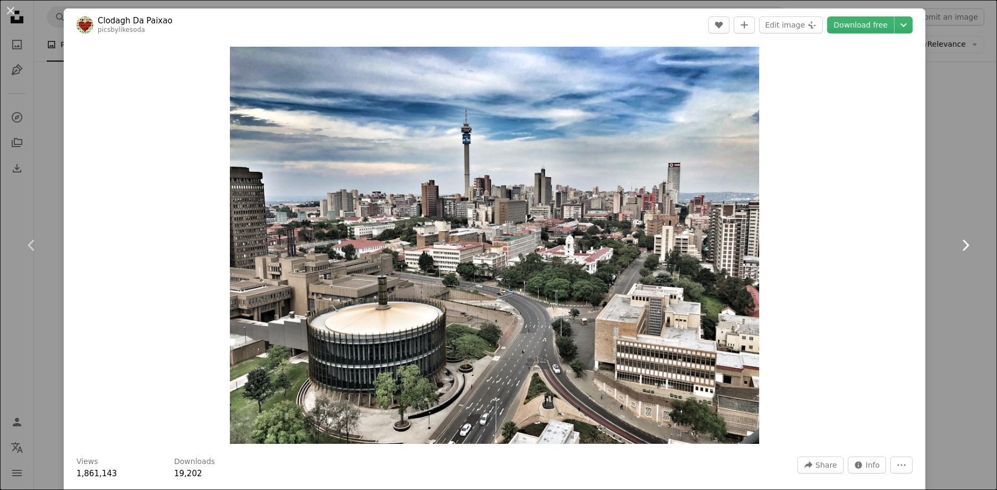
click at [947, 239] on link "Chevron right" at bounding box center [966, 245] width 64 height 102
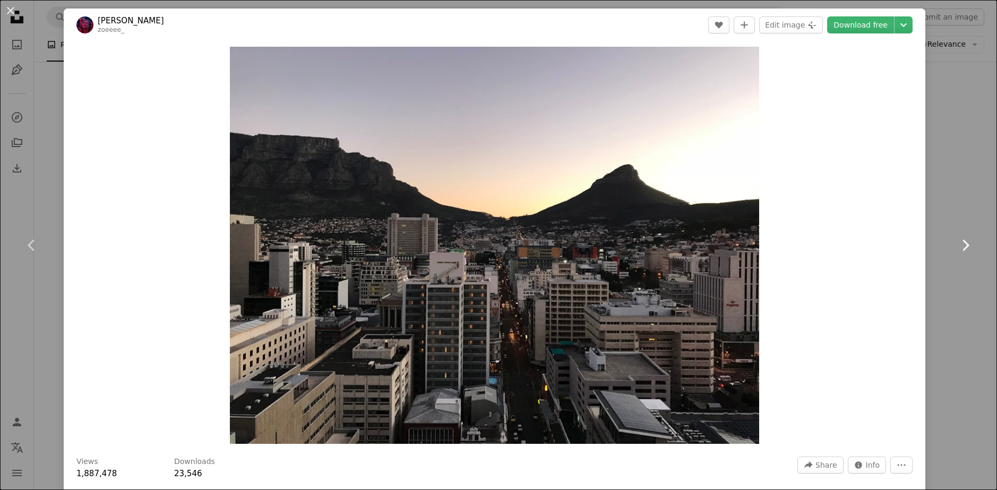
click at [947, 238] on link "Chevron right" at bounding box center [966, 245] width 64 height 102
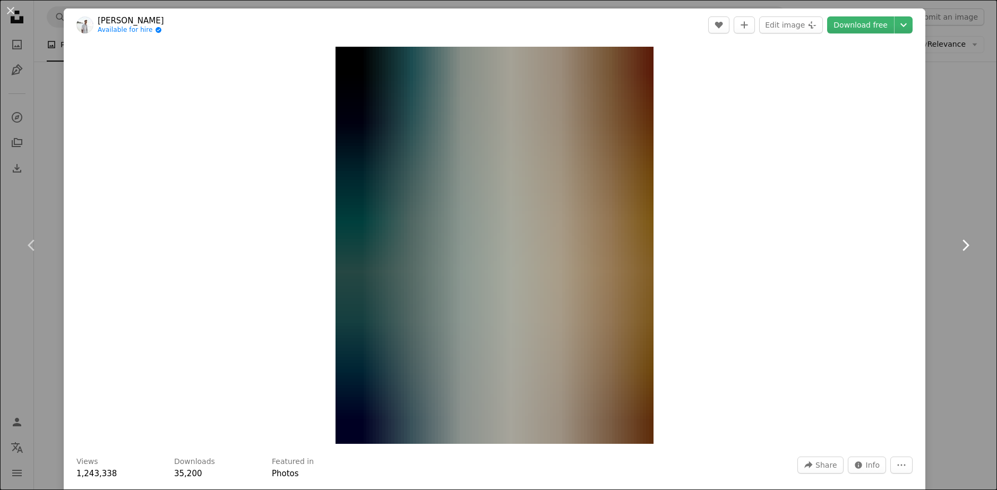
click at [947, 238] on link "Chevron right" at bounding box center [966, 245] width 64 height 102
